Goal: Transaction & Acquisition: Purchase product/service

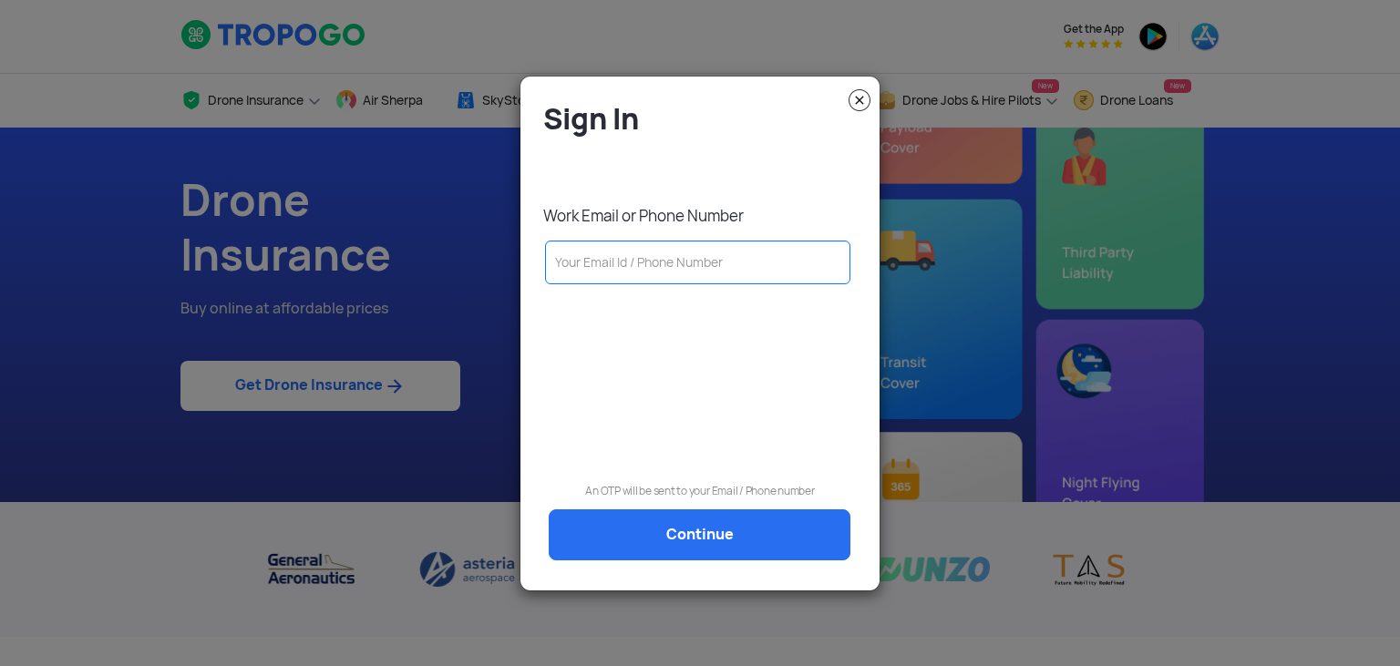
type input "S"
click at [614, 272] on input "S" at bounding box center [697, 263] width 305 height 44
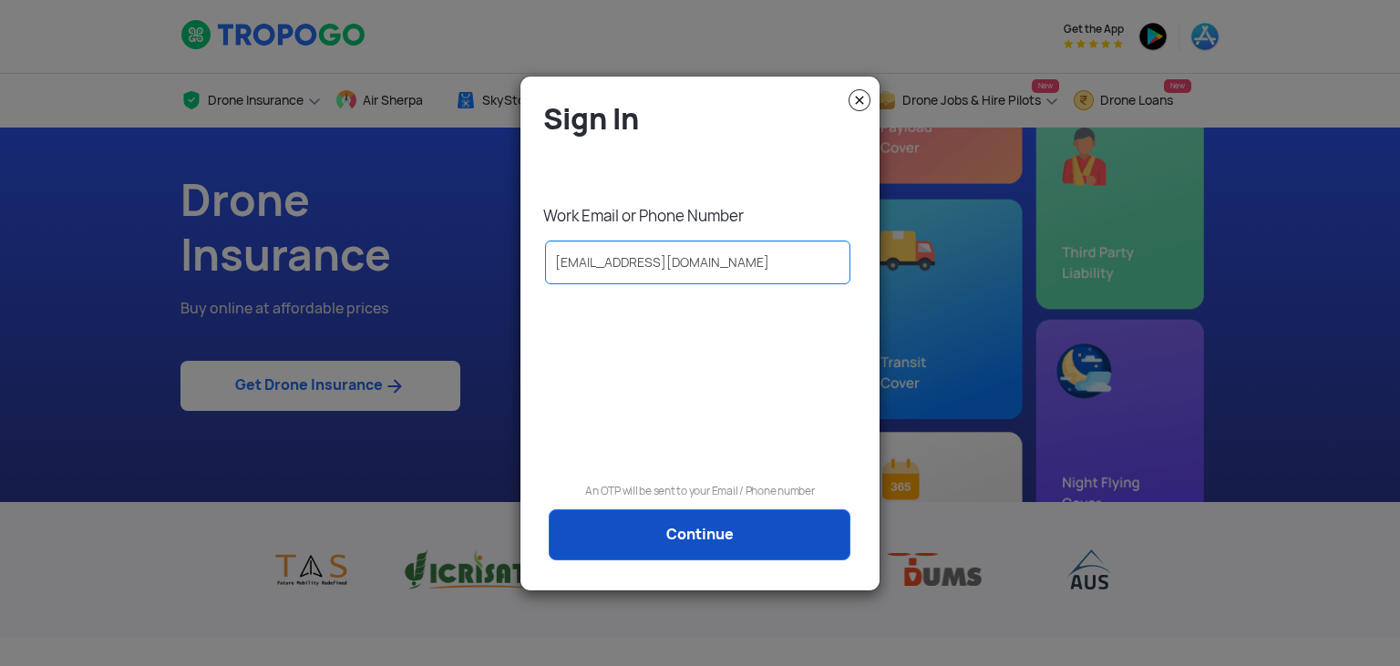
type input "[EMAIL_ADDRESS][DOMAIN_NAME]"
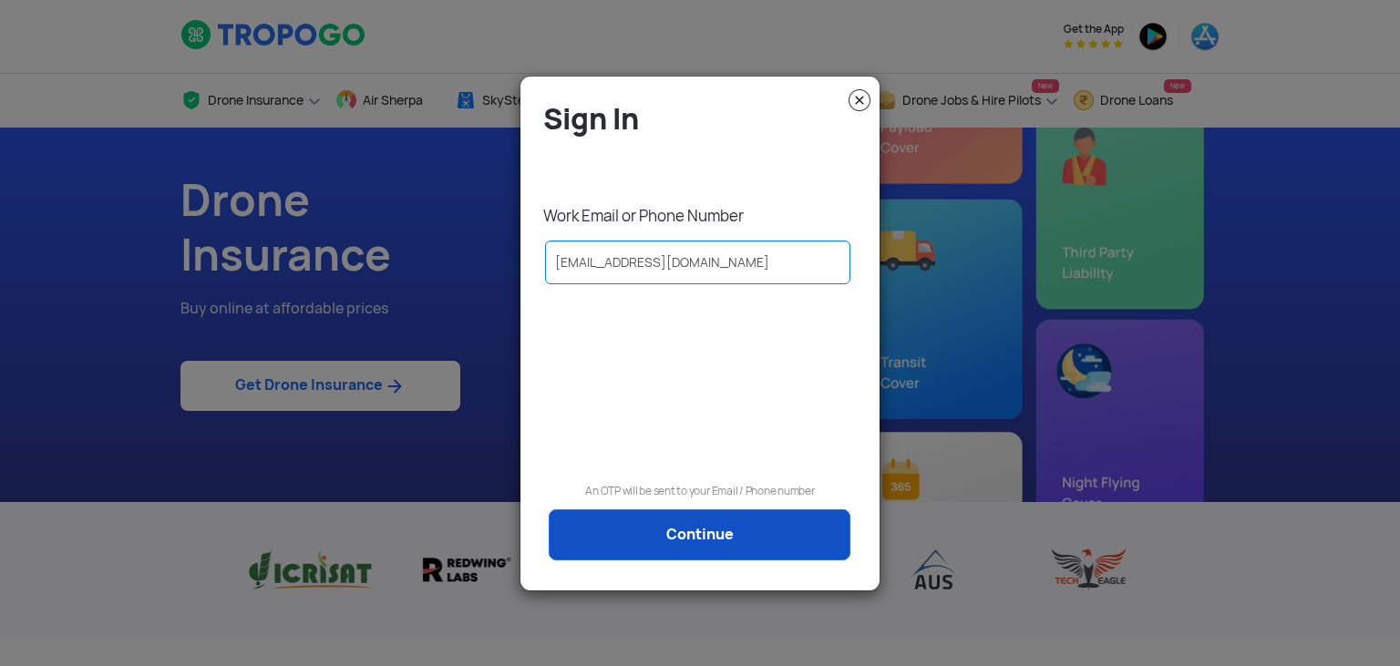
click at [685, 536] on link "Continue" at bounding box center [700, 535] width 302 height 51
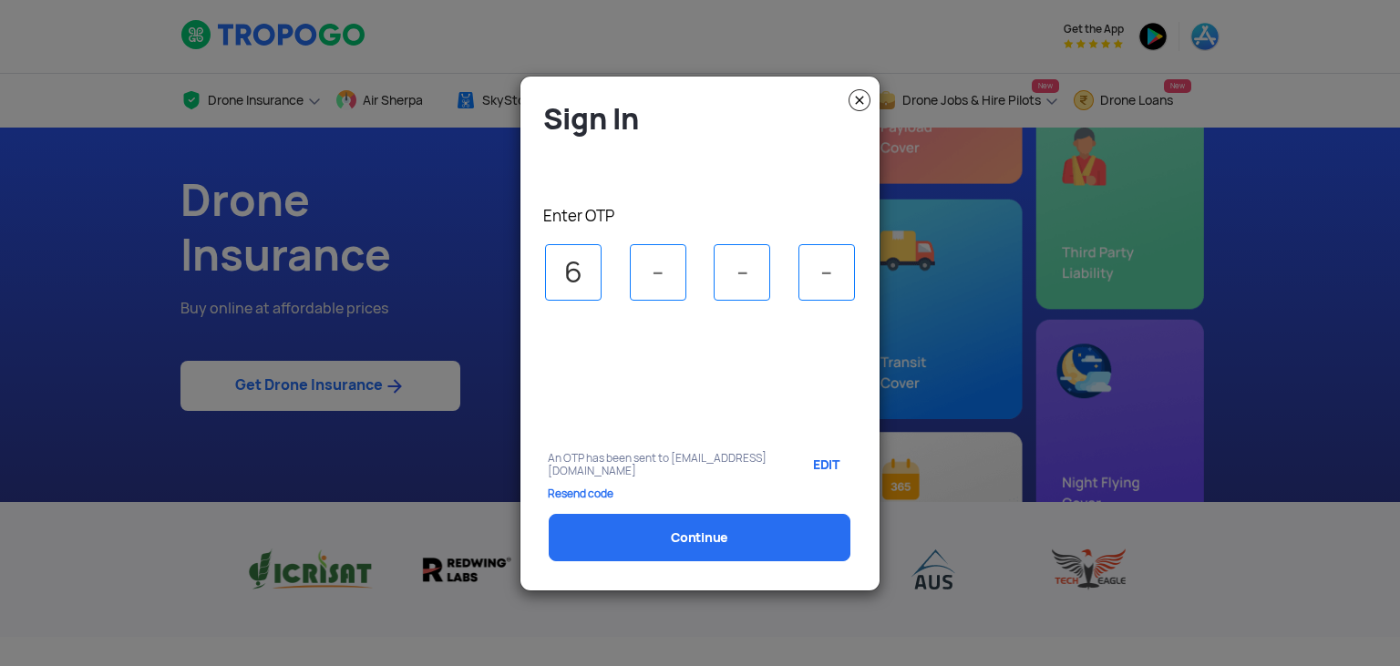
type input "6"
type input "7"
type input "6"
select select "1000000"
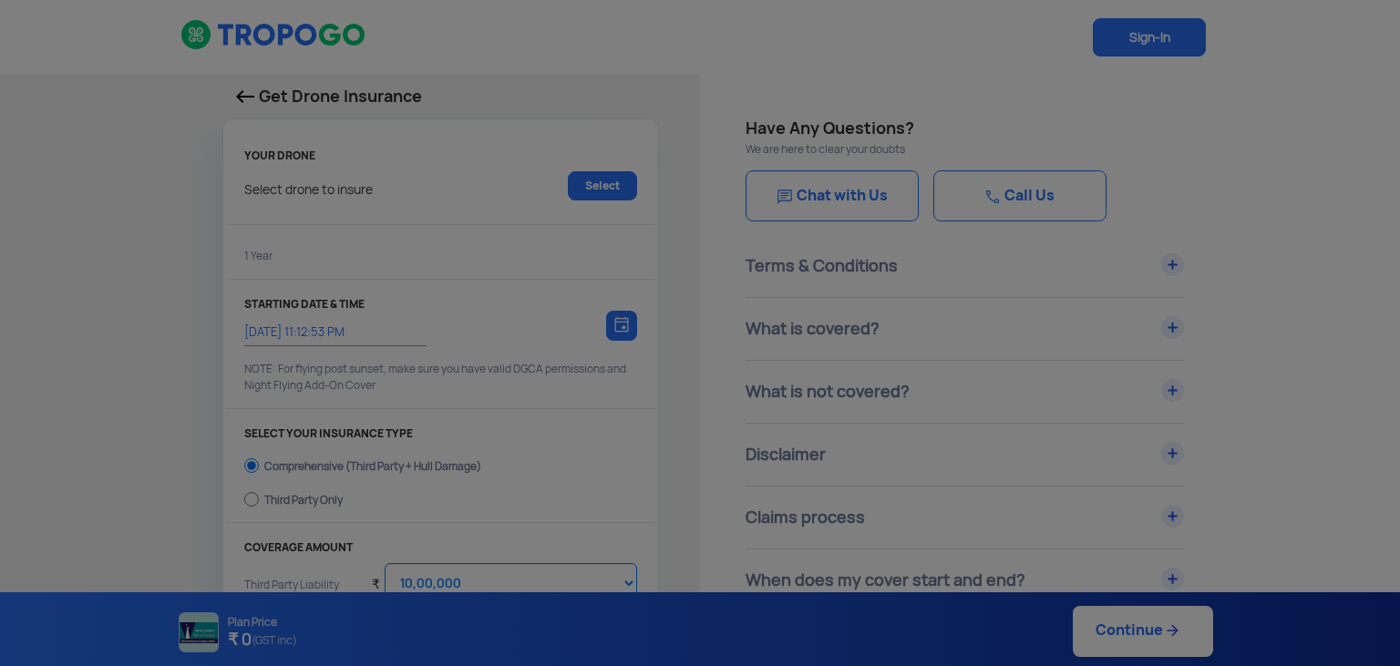
type input "[DATE] 11:22:00 PM"
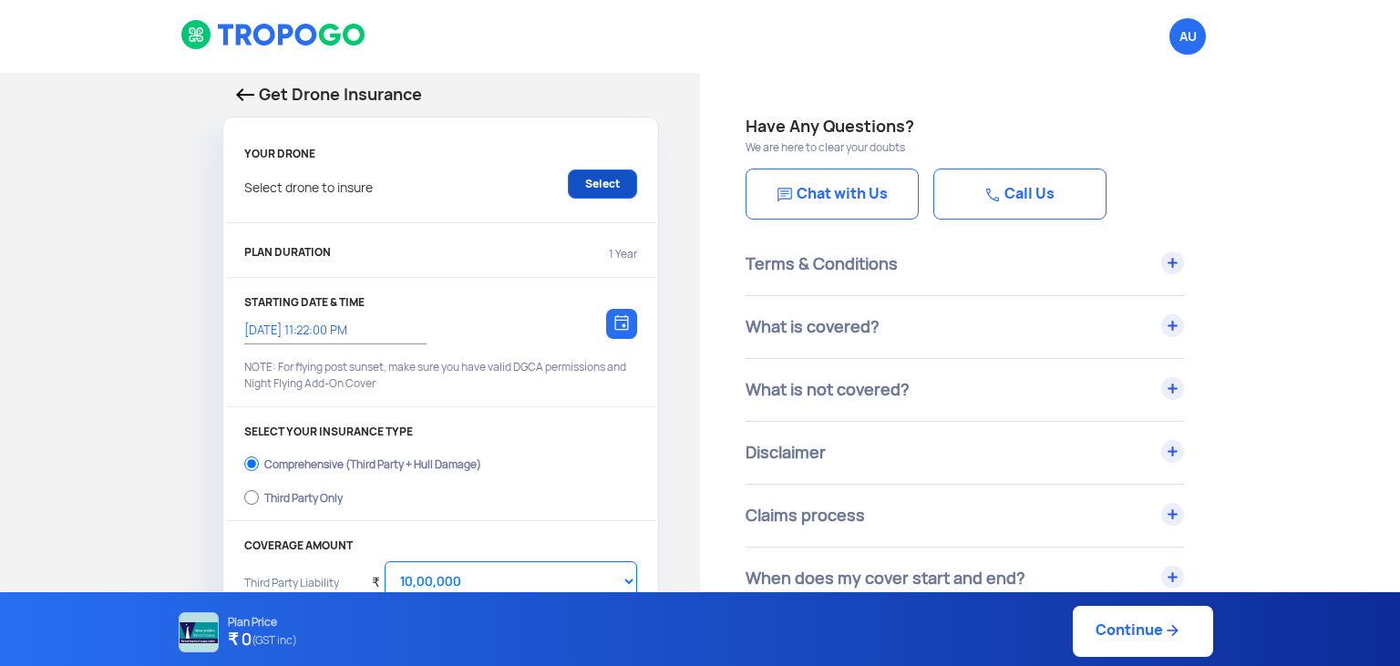
click at [588, 186] on link "Select" at bounding box center [602, 184] width 69 height 29
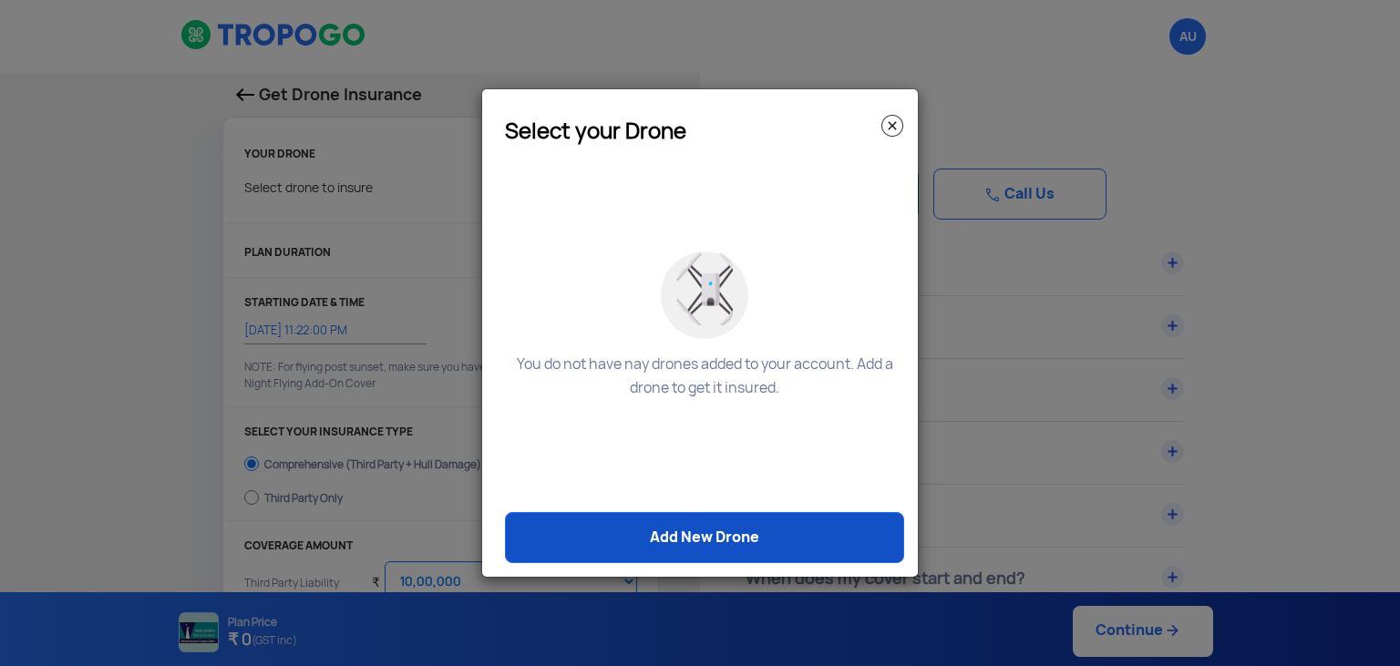
click at [663, 538] on link "Add New Drone" at bounding box center [704, 537] width 399 height 51
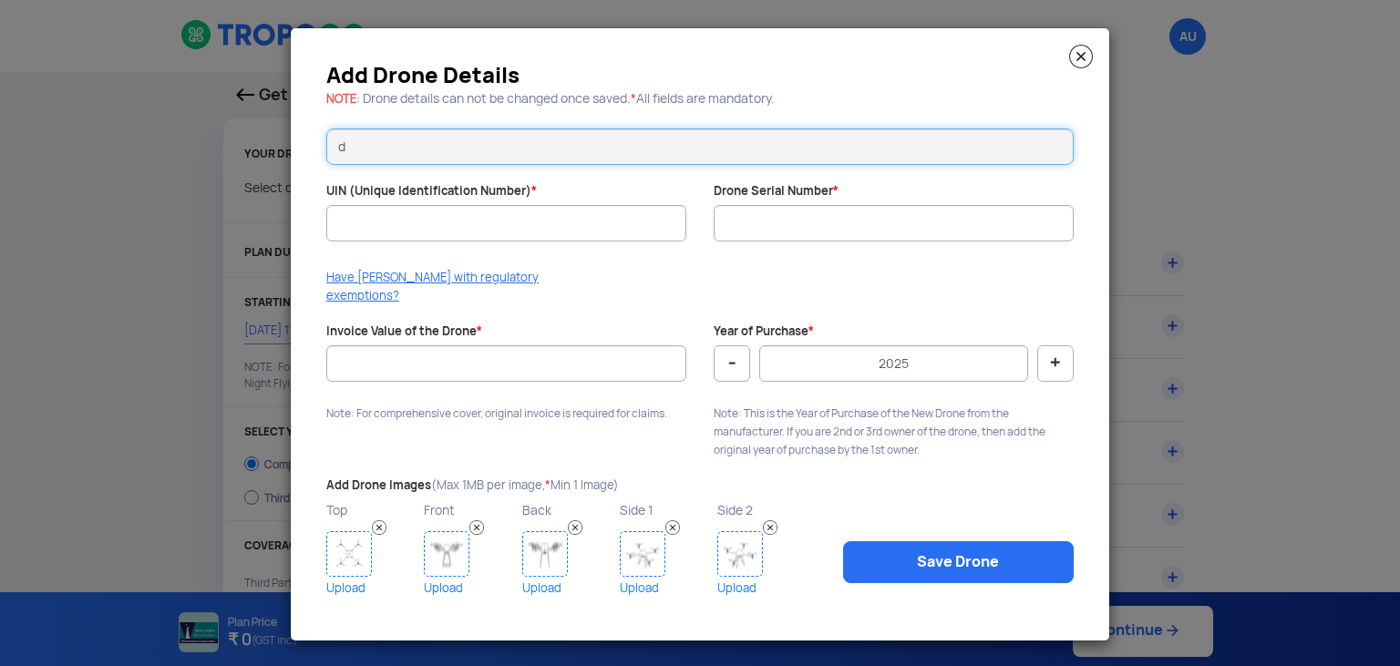
click at [402, 155] on input "d" at bounding box center [700, 147] width 748 height 36
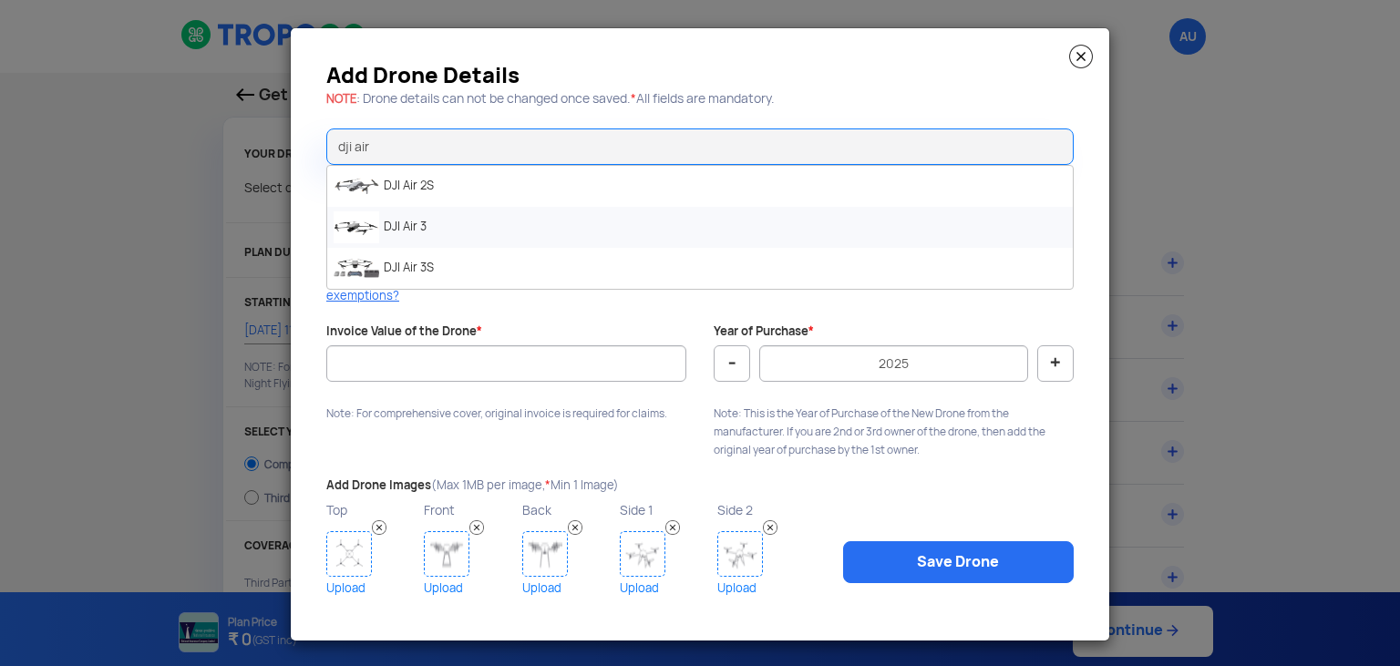
click at [430, 232] on li "DJI Air 3" at bounding box center [700, 227] width 746 height 41
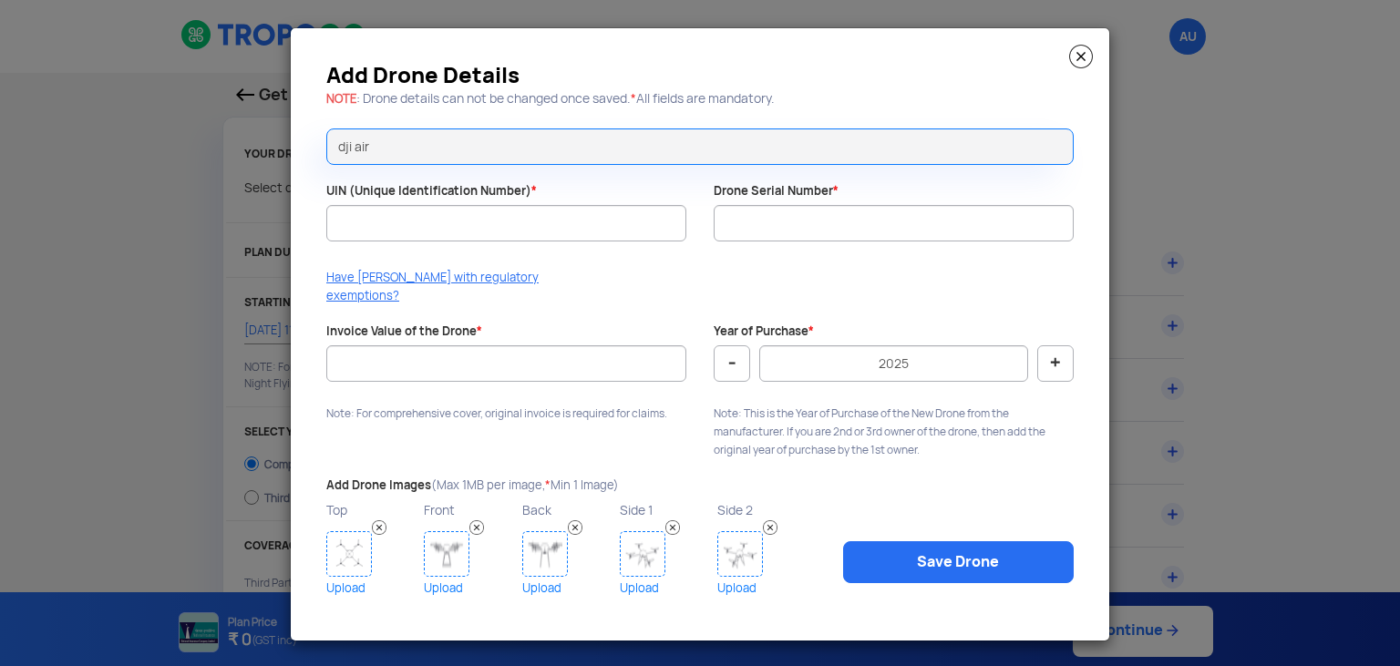
type input "DJI Air 3"
click at [430, 232] on input "UIN (Unique Identification Number) *" at bounding box center [506, 223] width 360 height 36
click at [1087, 61] on img at bounding box center [1081, 57] width 24 height 24
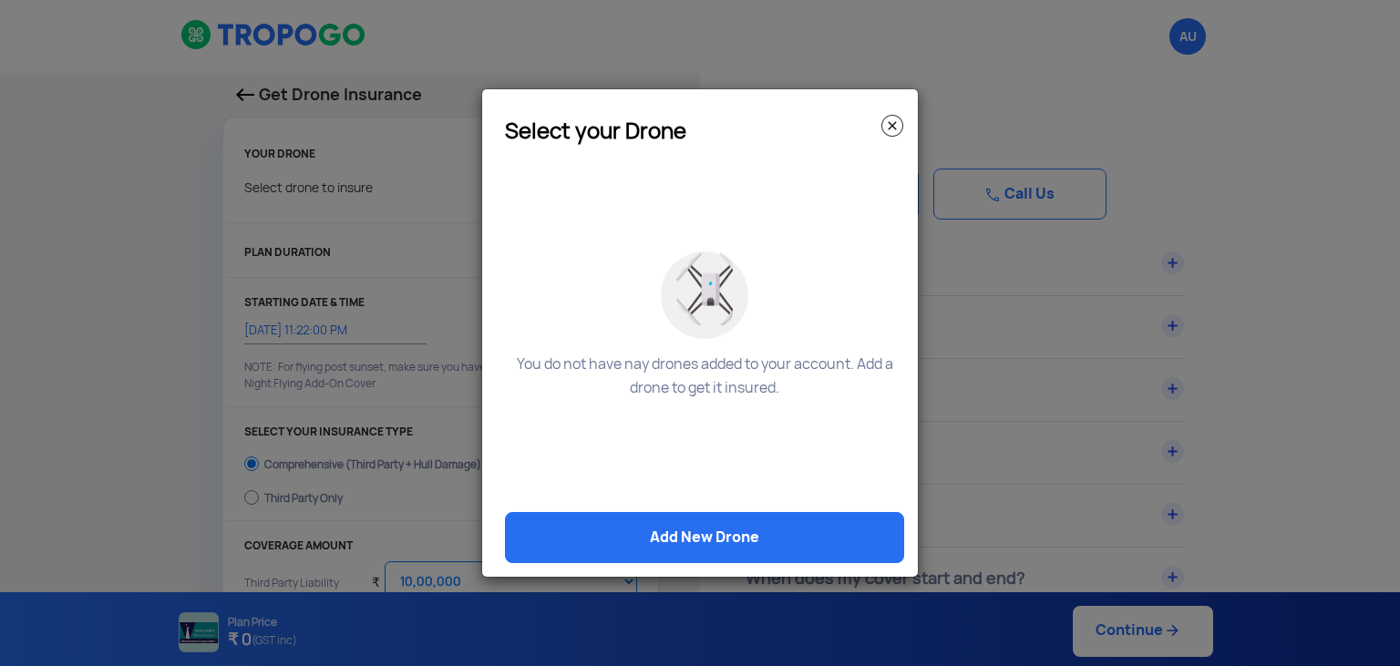
click at [891, 123] on img at bounding box center [893, 126] width 22 height 22
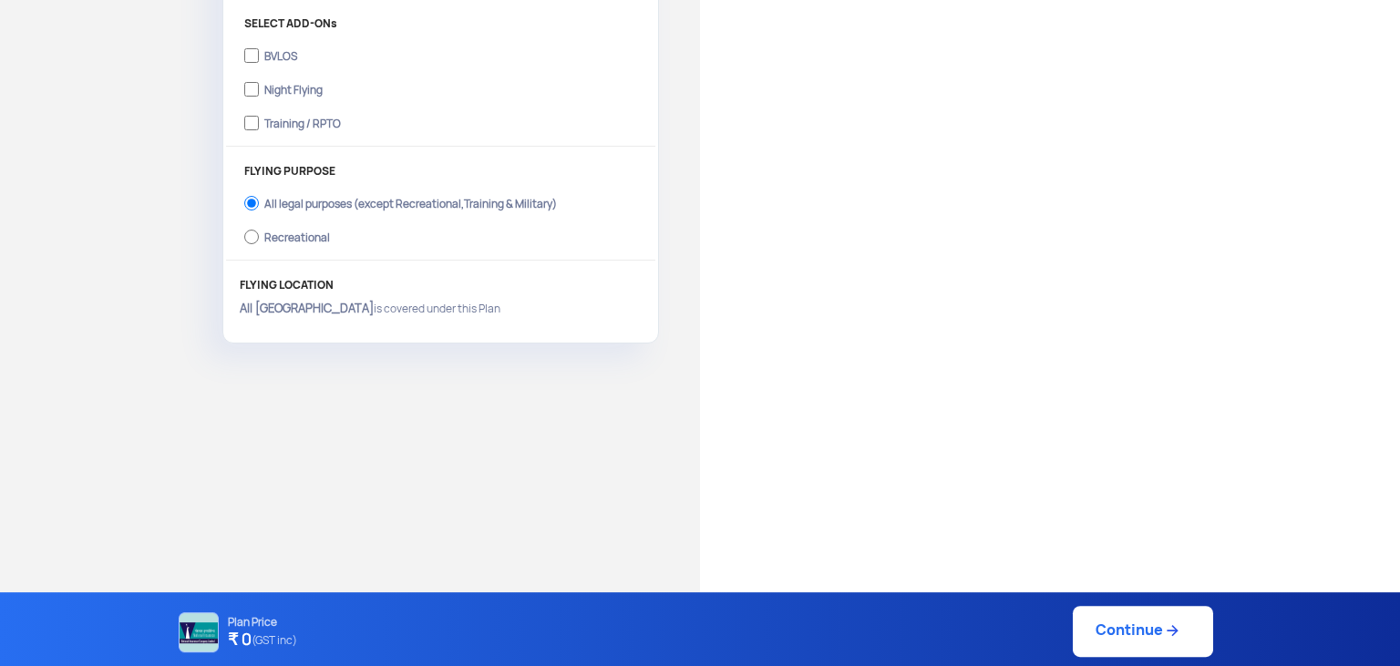
scroll to position [666, 0]
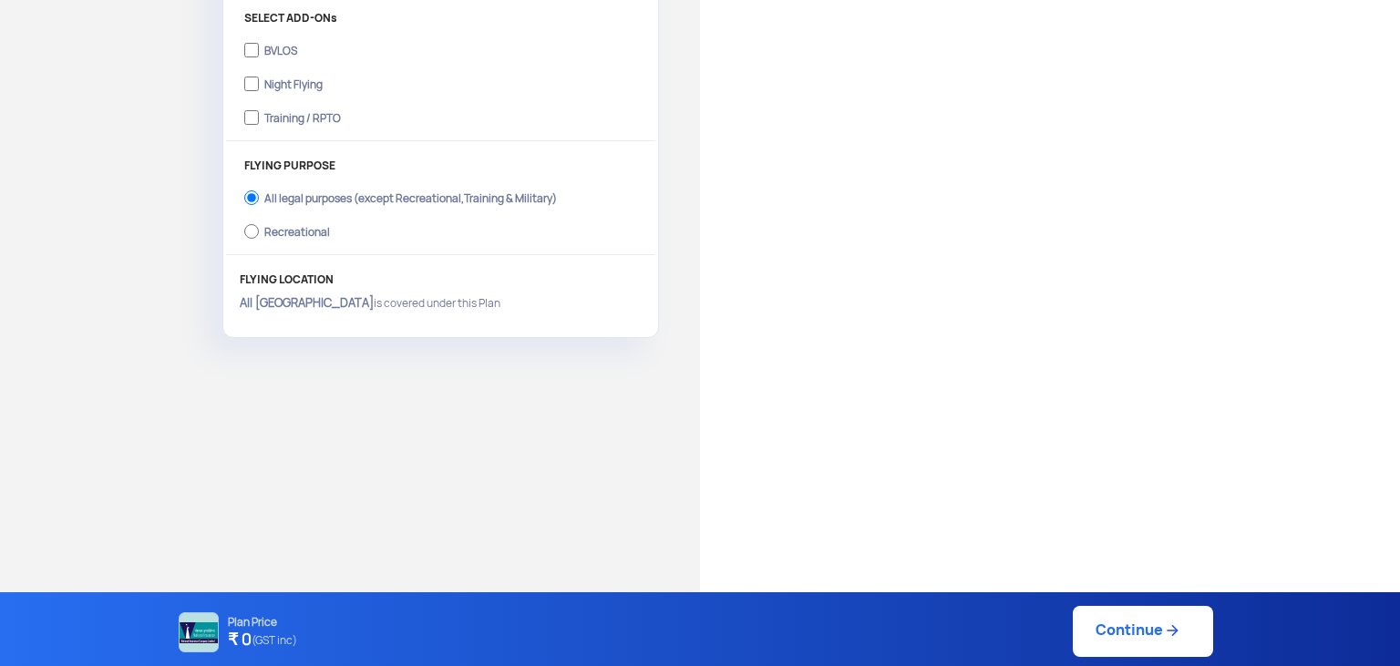
click at [1160, 640] on link "Continue" at bounding box center [1143, 631] width 140 height 51
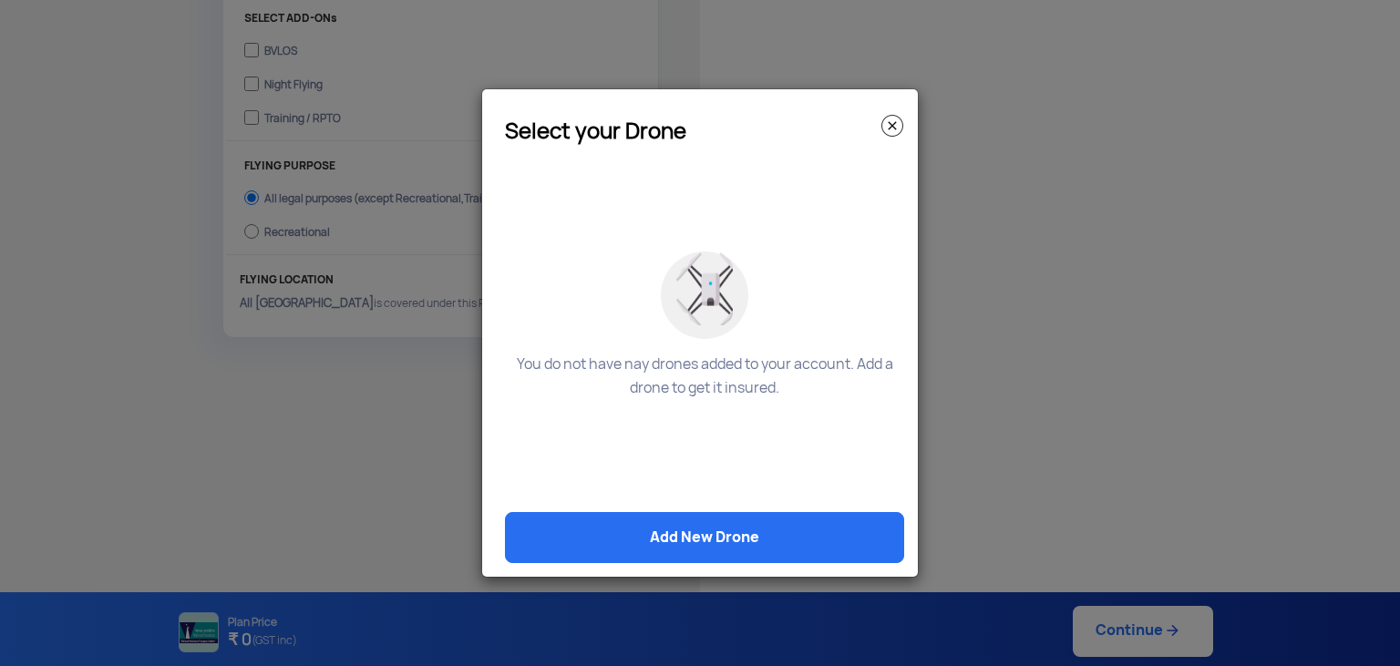
click at [892, 122] on img at bounding box center [893, 126] width 22 height 22
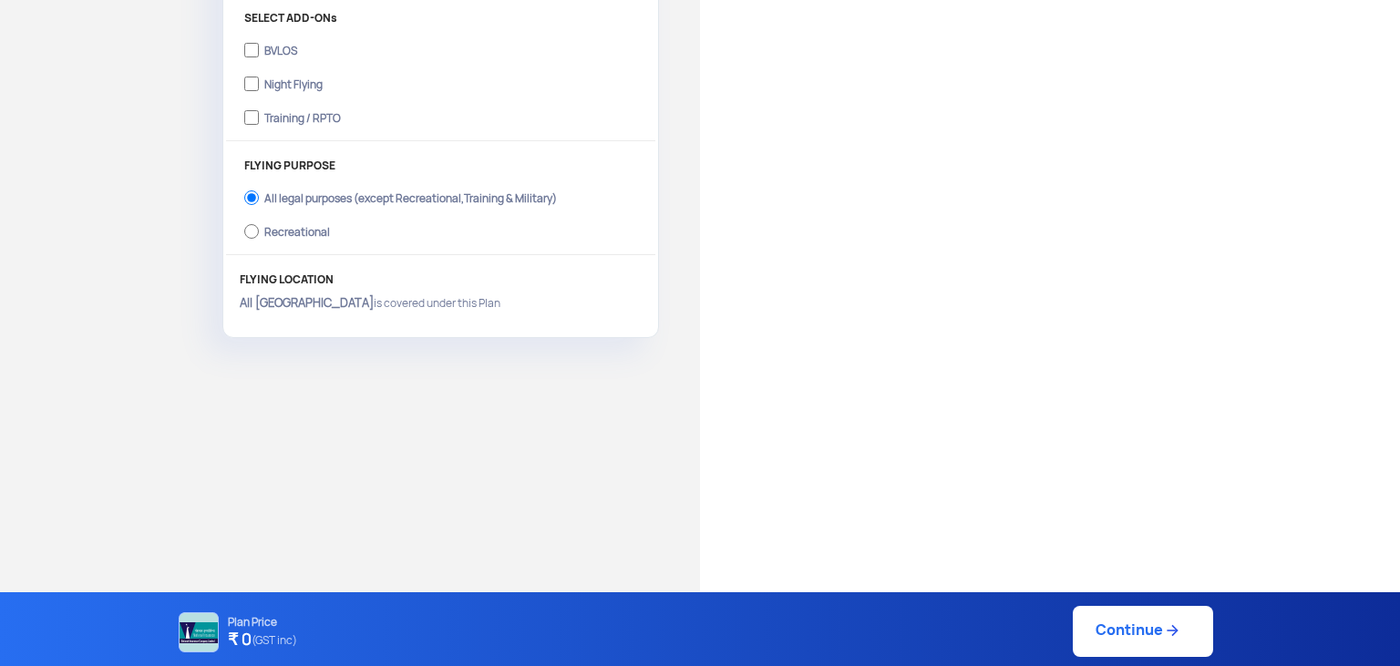
click at [315, 309] on p "All India is covered under this Plan" at bounding box center [441, 303] width 402 height 16
click at [305, 307] on p "All India is covered under this Plan" at bounding box center [441, 303] width 402 height 16
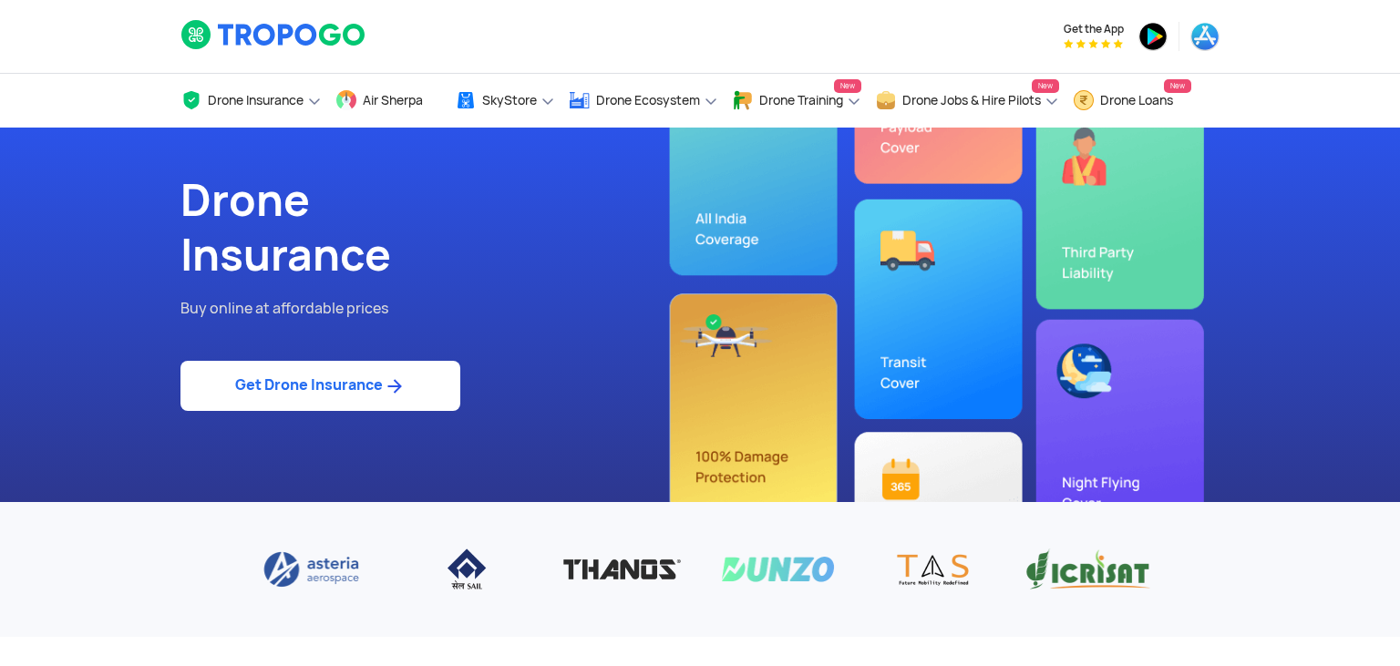
click at [725, 229] on div "Drone Insurance Buy online at affordable prices Get Drone Insurance" at bounding box center [700, 315] width 1067 height 375
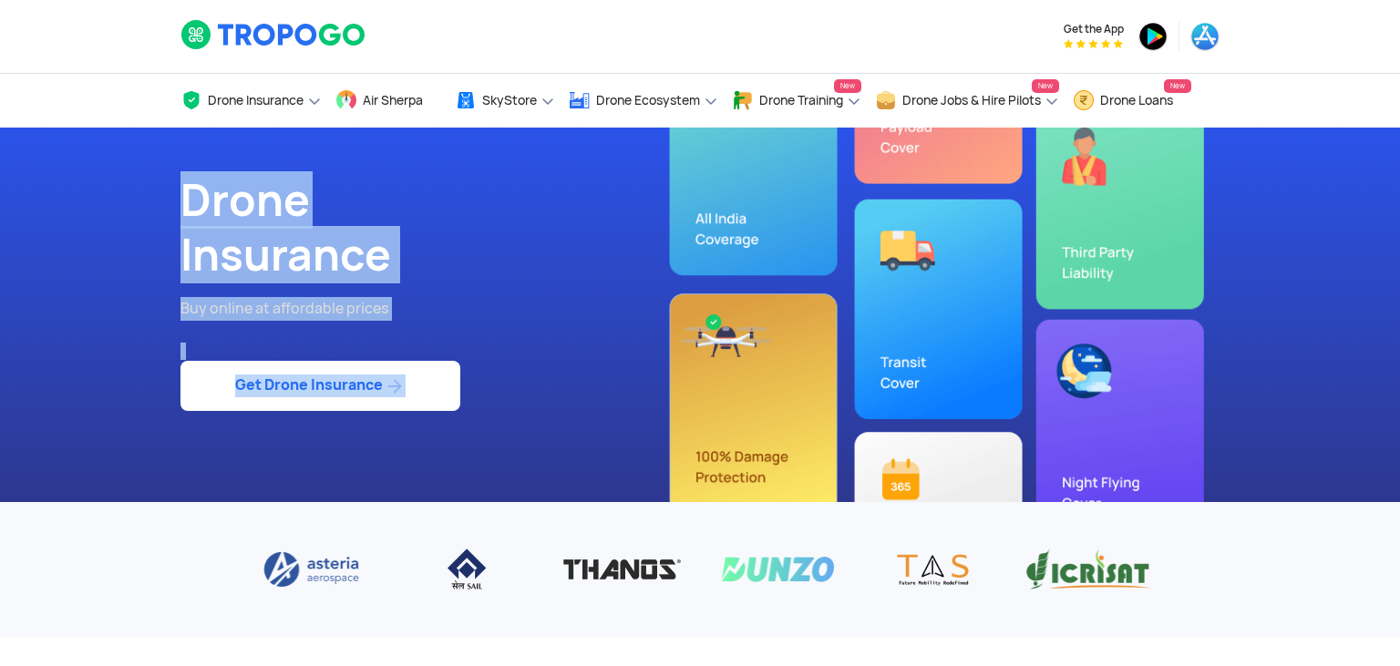
click at [725, 229] on div "Drone Insurance Buy online at affordable prices Get Drone Insurance" at bounding box center [700, 315] width 1067 height 375
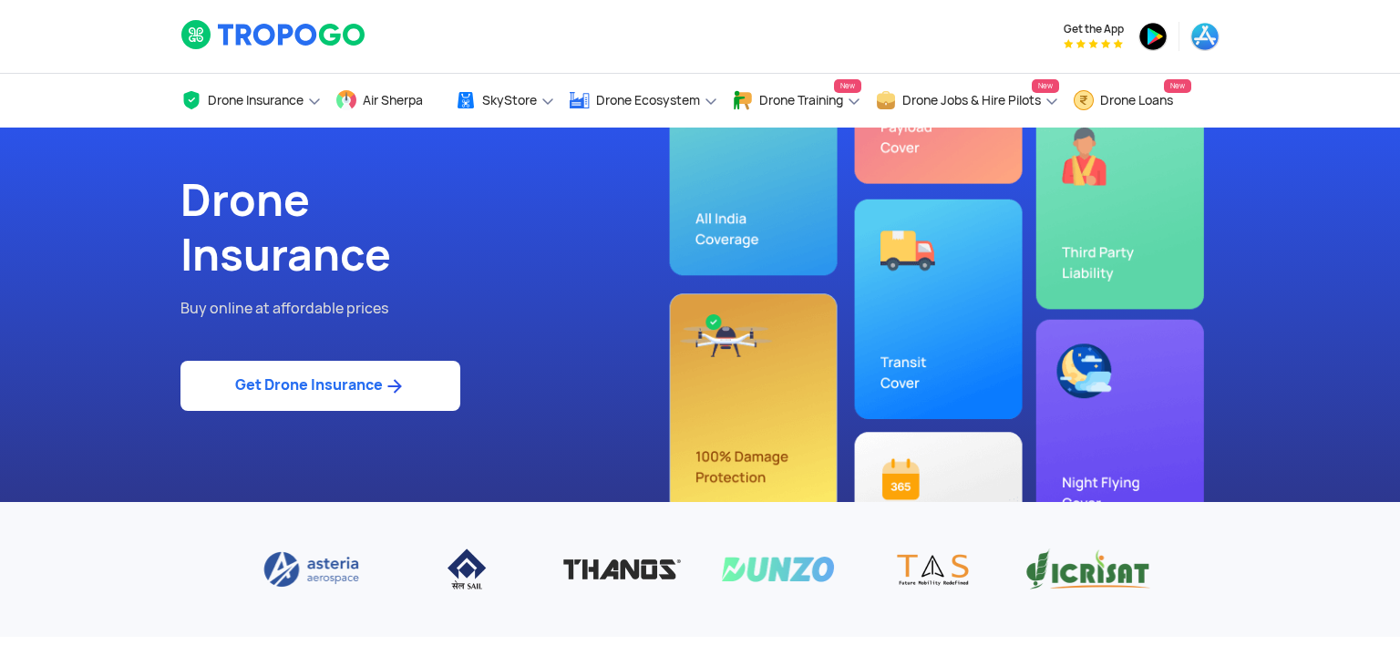
click at [725, 229] on div "Drone Insurance Buy online at affordable prices Get Drone Insurance" at bounding box center [700, 315] width 1067 height 375
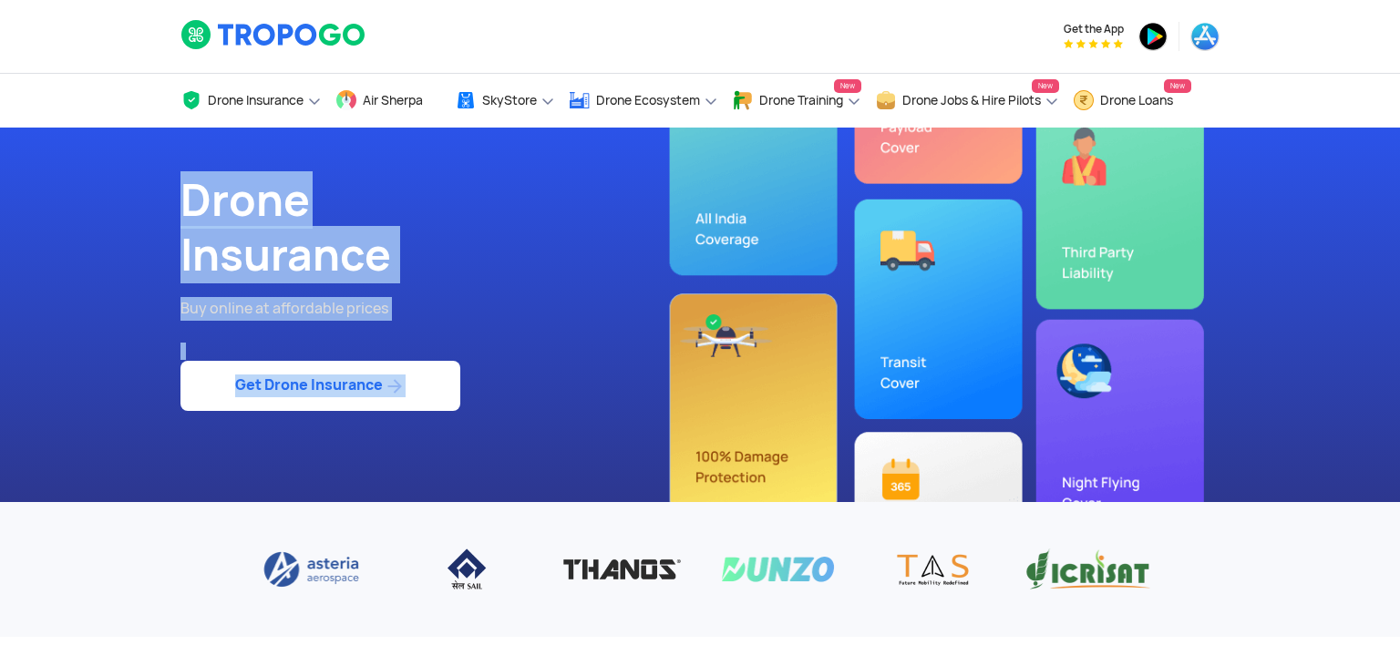
click at [725, 229] on div "Drone Insurance Buy online at affordable prices Get Drone Insurance" at bounding box center [700, 315] width 1067 height 375
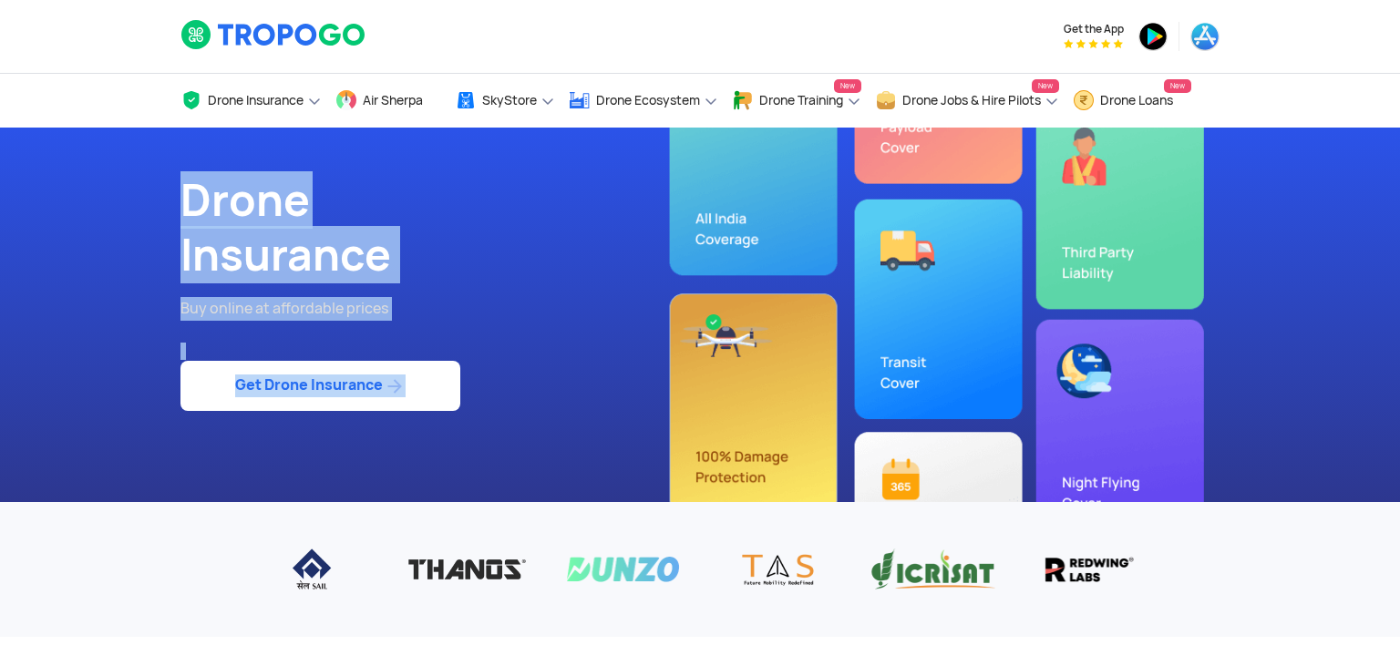
click at [550, 283] on h1 "Drone Insurance" at bounding box center [434, 227] width 506 height 109
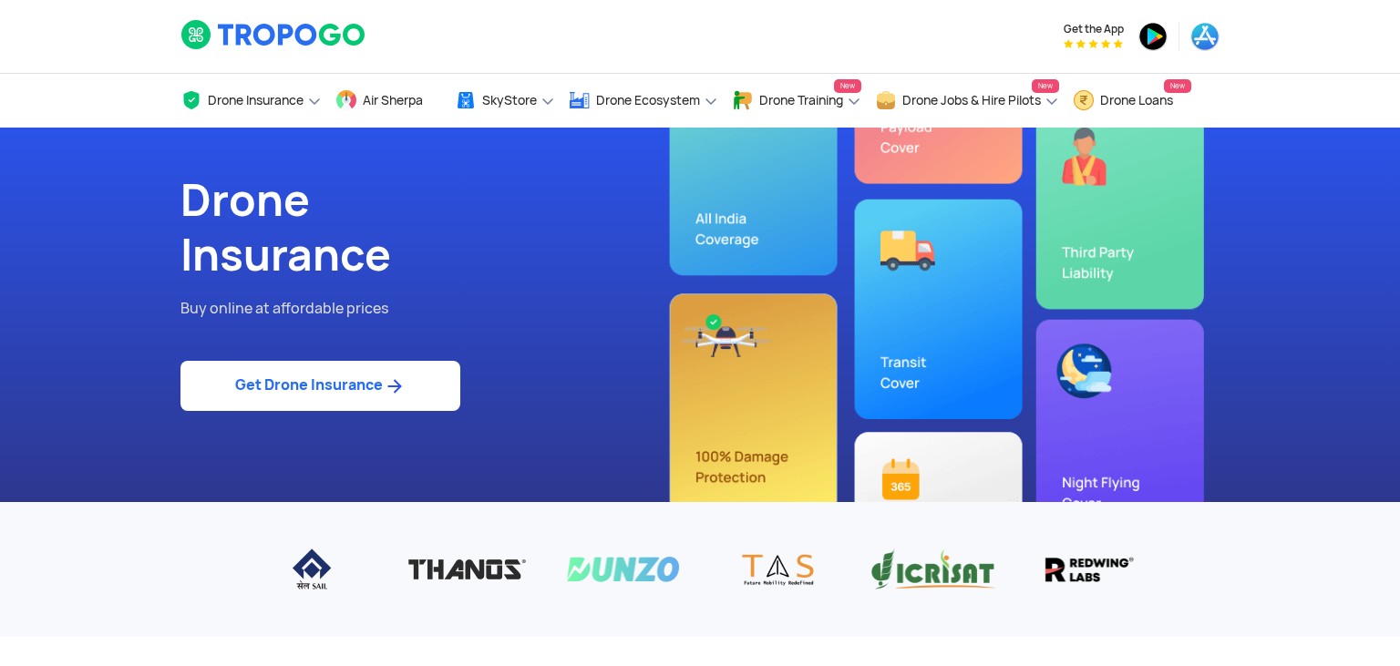
click at [363, 392] on link "Get Drone Insurance" at bounding box center [321, 386] width 280 height 50
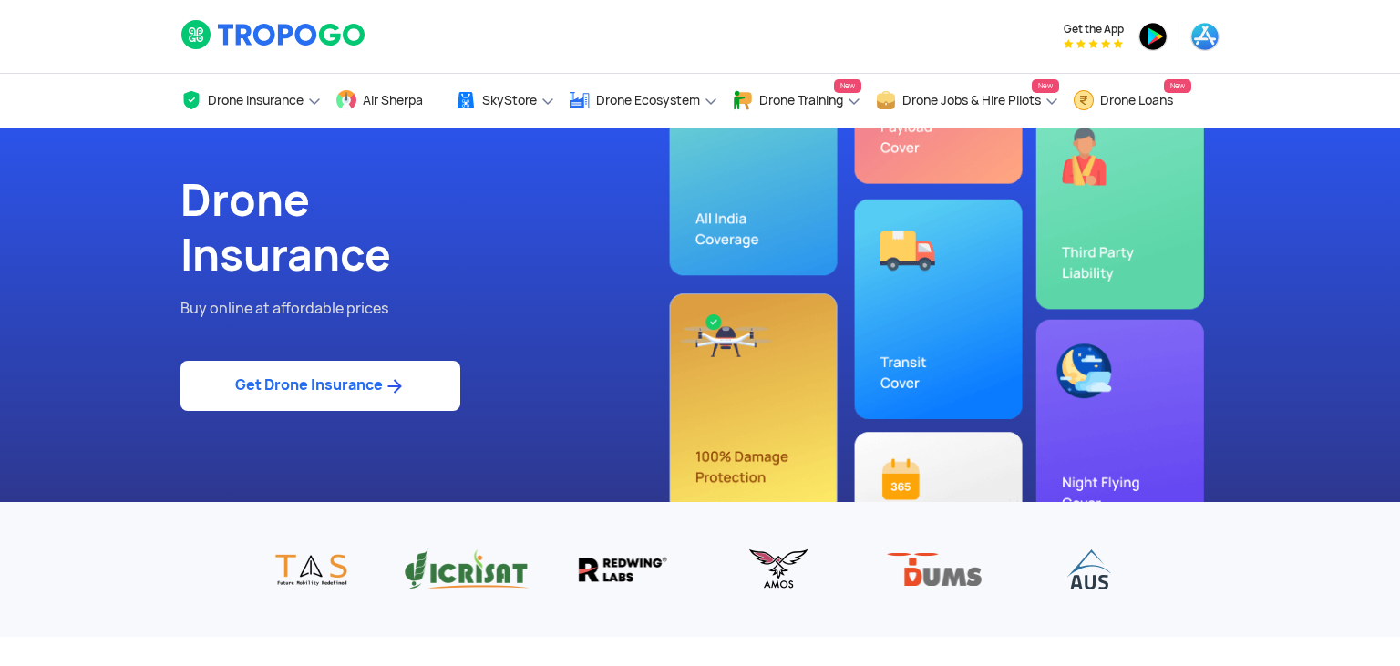
click at [363, 392] on link "Get Drone Insurance" at bounding box center [321, 386] width 280 height 50
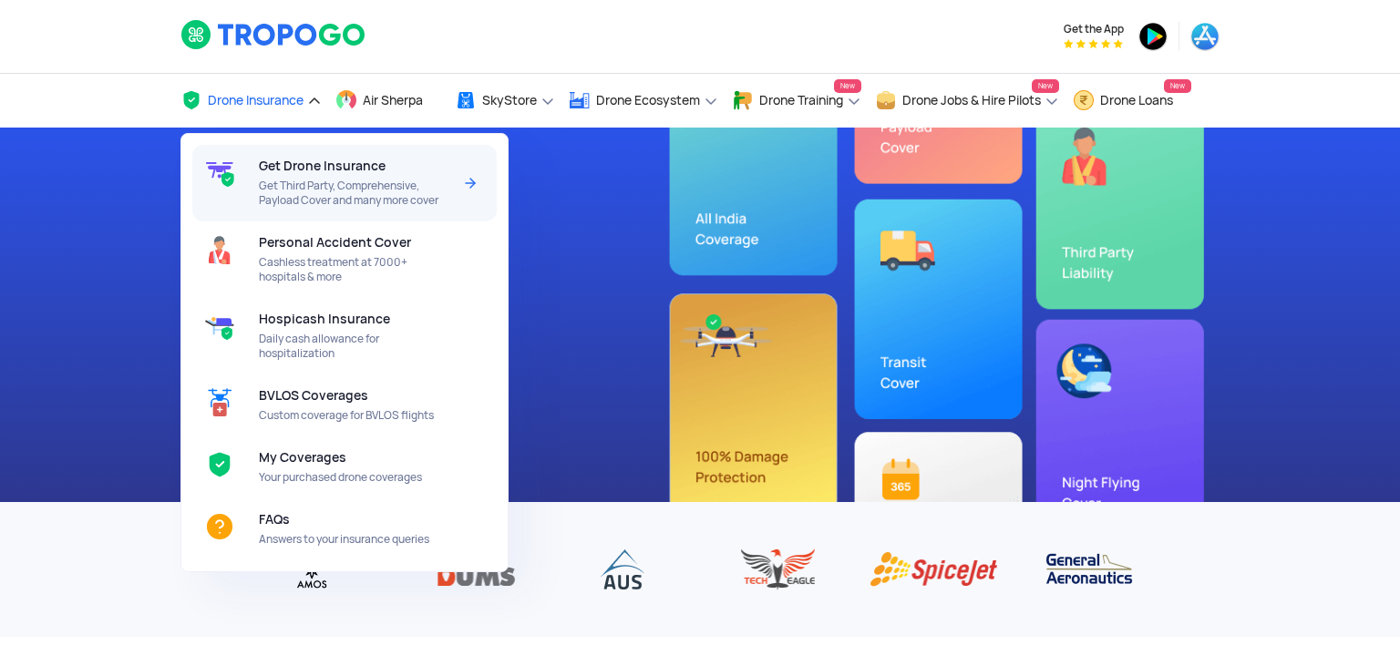
click at [307, 170] on span "Get Drone Insurance" at bounding box center [322, 166] width 127 height 15
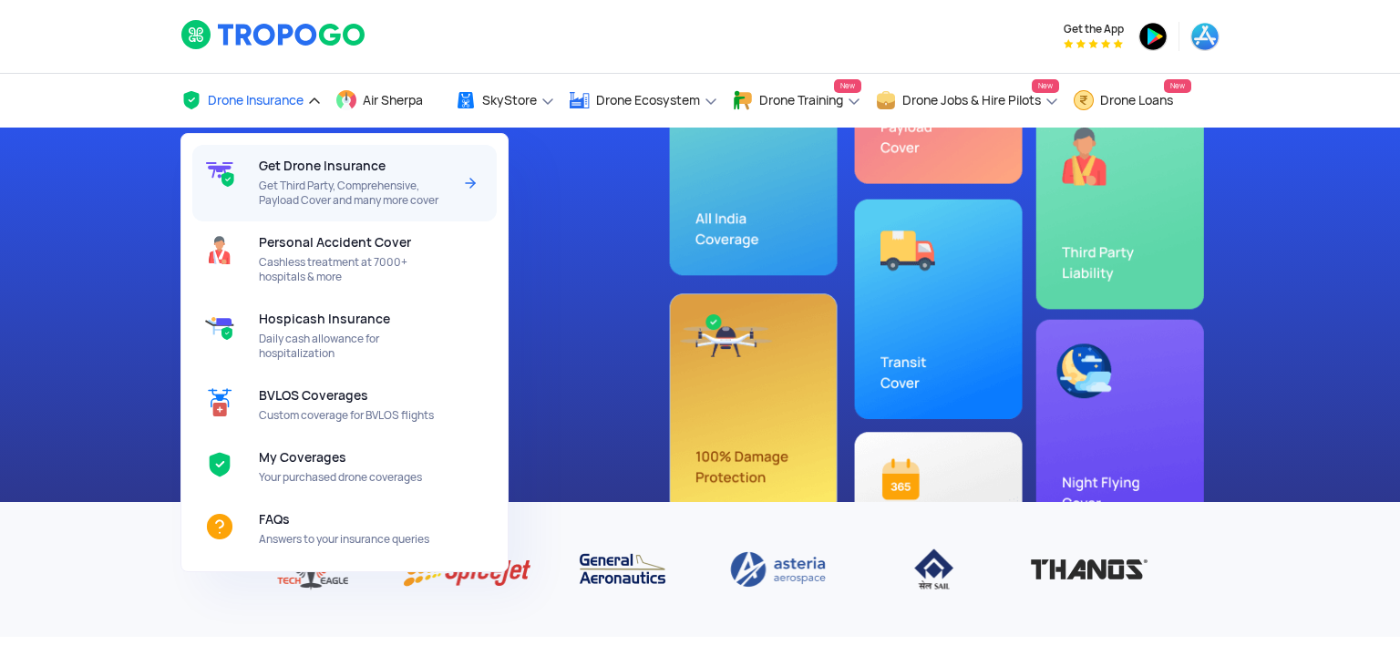
click at [469, 177] on img at bounding box center [470, 183] width 22 height 22
